Goal: Find specific page/section: Find specific page/section

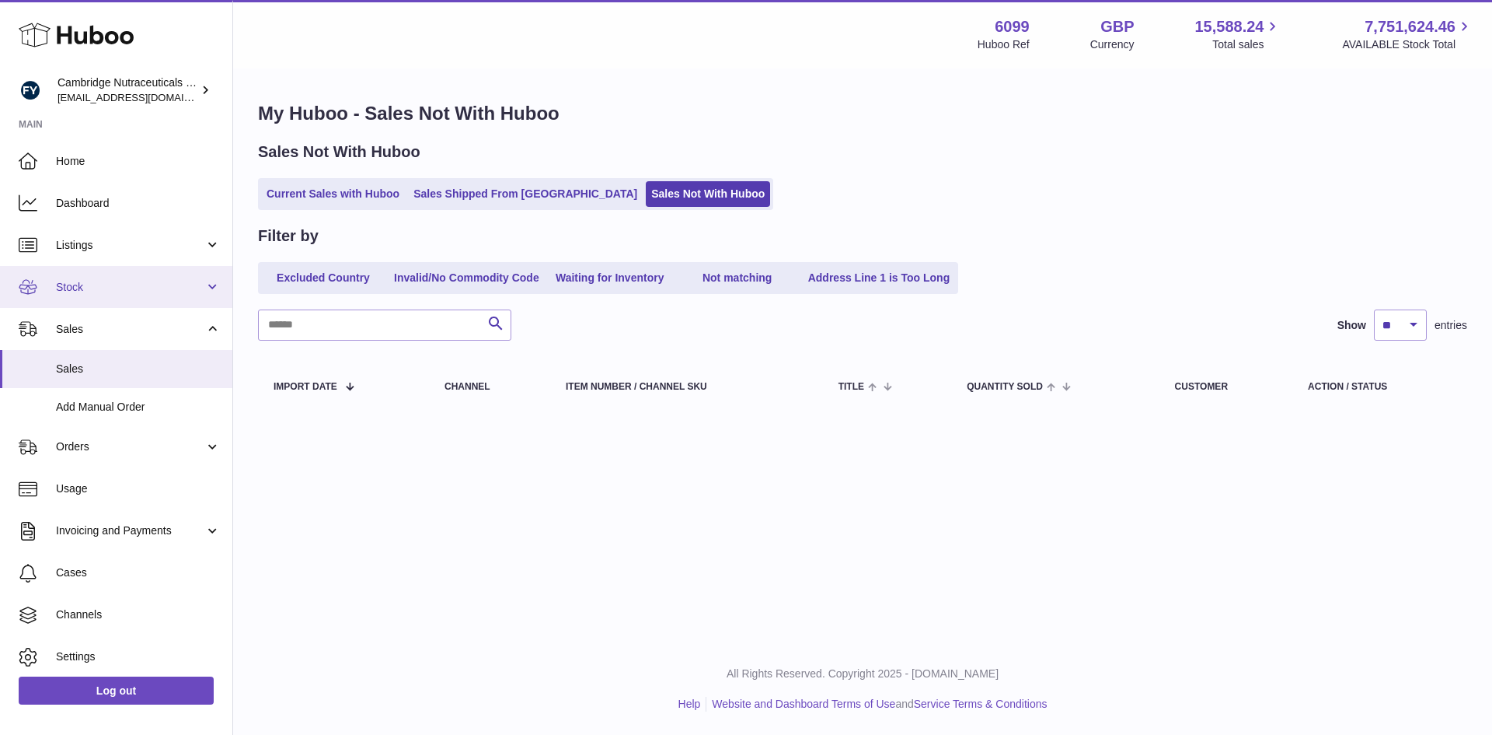
click at [90, 291] on span "Stock" at bounding box center [130, 287] width 148 height 15
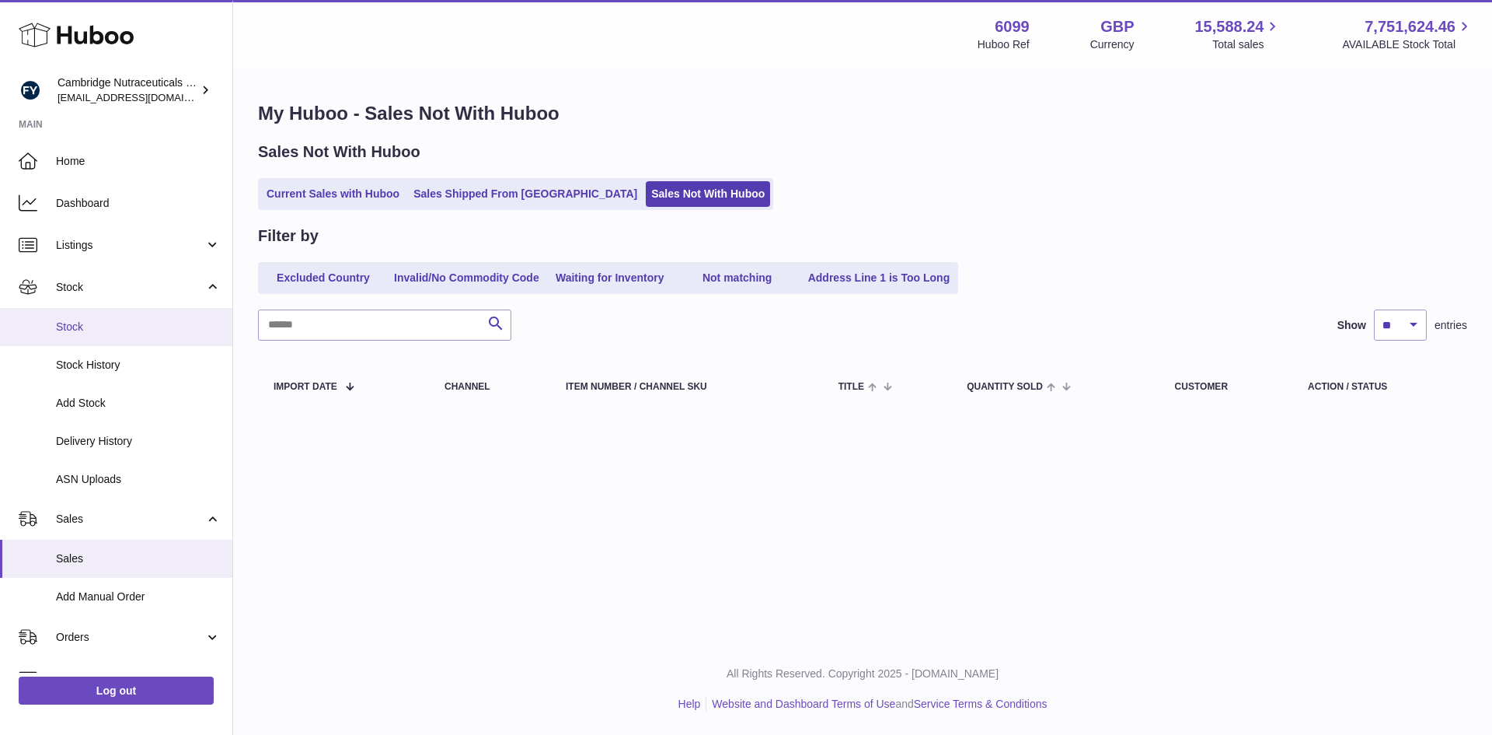
click at [90, 323] on span "Stock" at bounding box center [138, 326] width 165 height 15
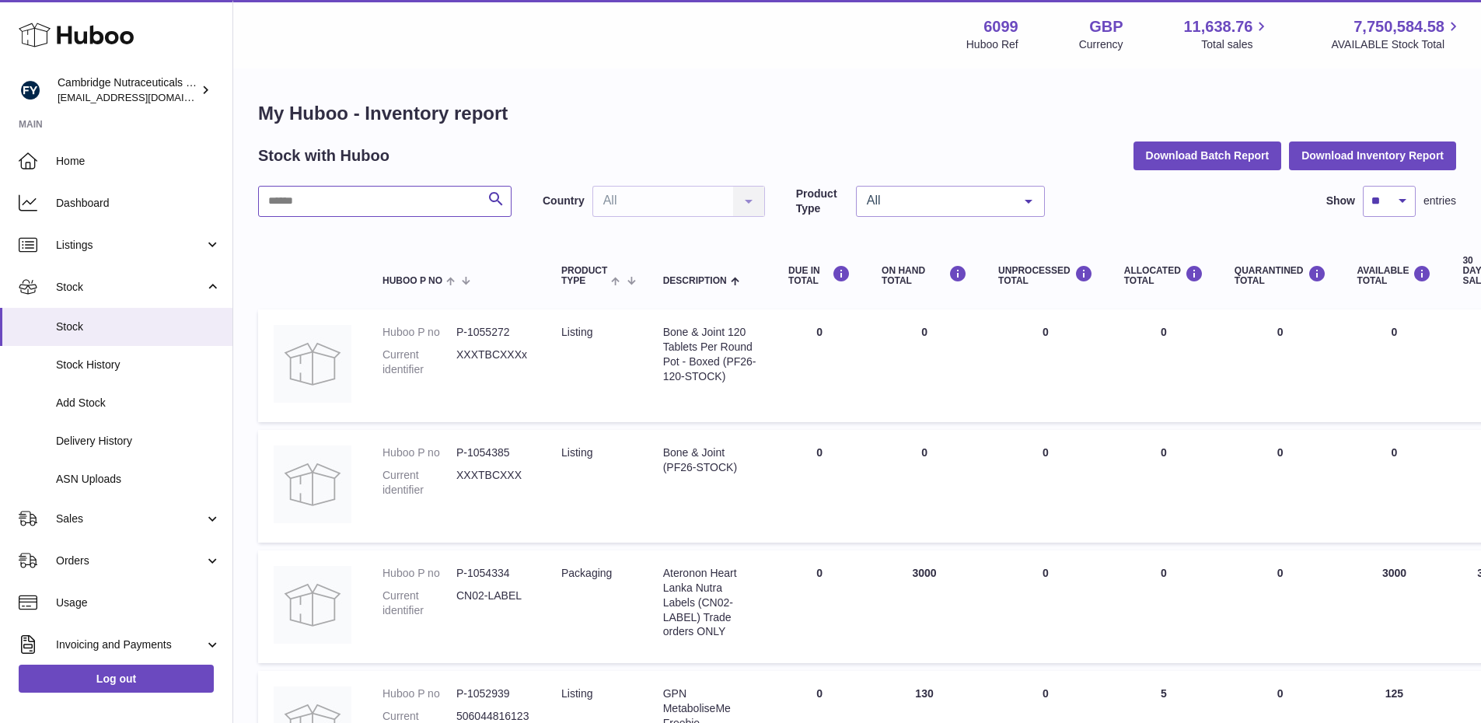
click at [313, 205] on input "text" at bounding box center [384, 201] width 253 height 31
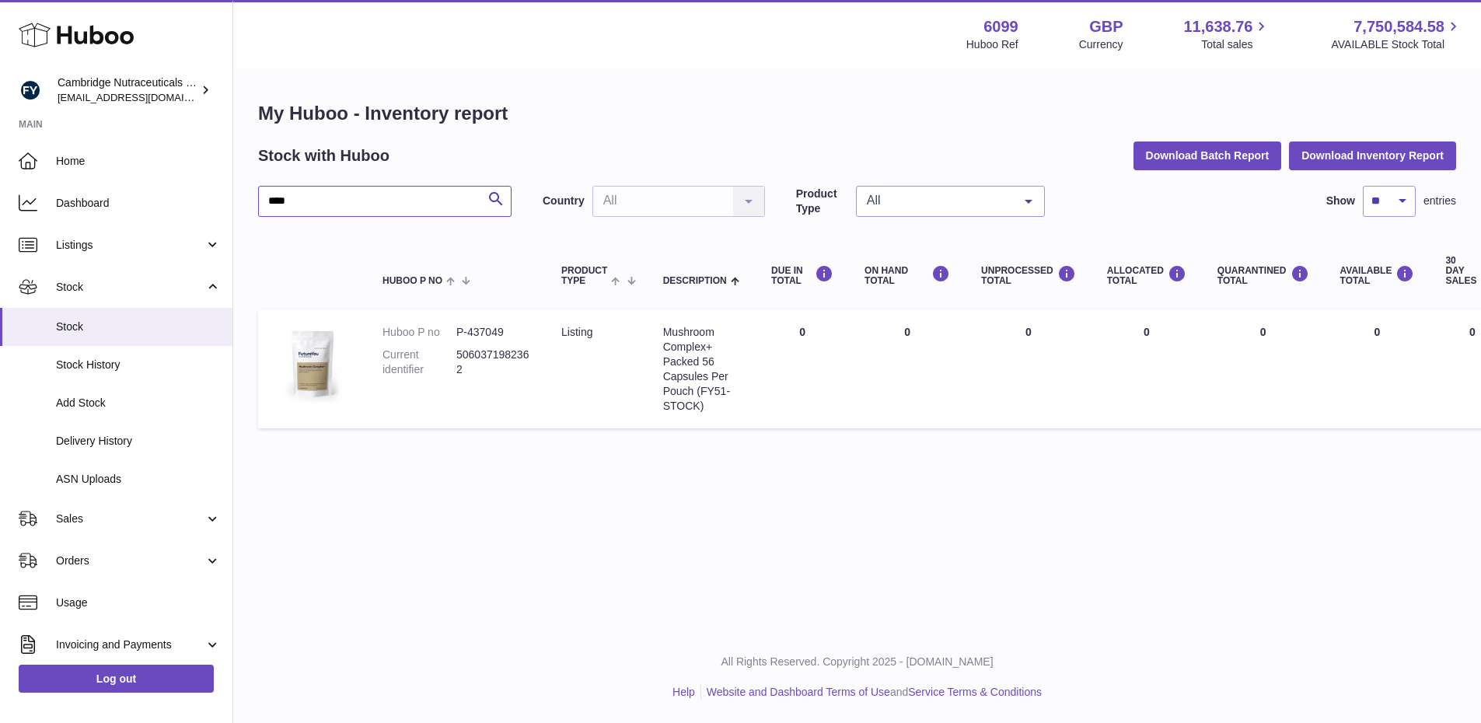
type input "****"
